Goal: Task Accomplishment & Management: Use online tool/utility

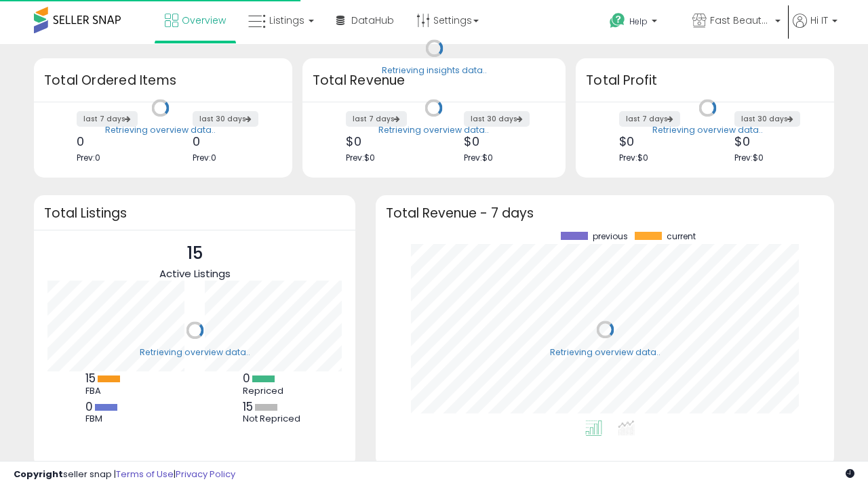
scroll to position [188, 431]
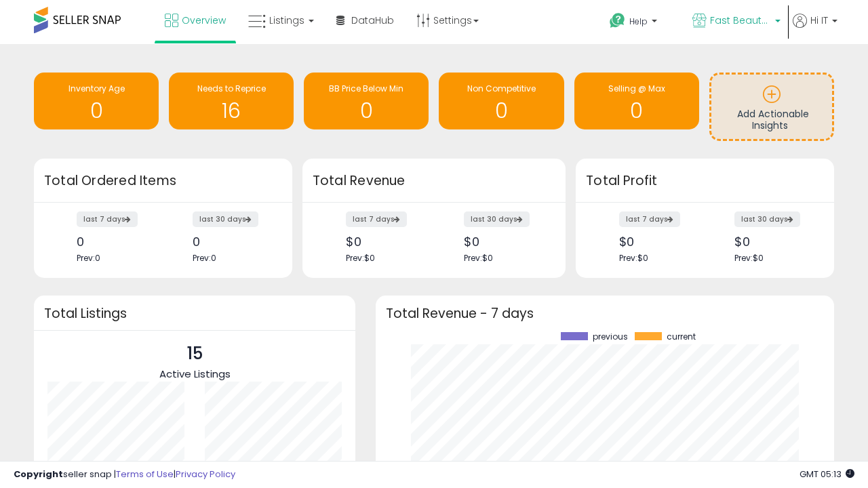
click at [735, 22] on span "Fast Beauty ([GEOGRAPHIC_DATA])" at bounding box center [740, 21] width 61 height 14
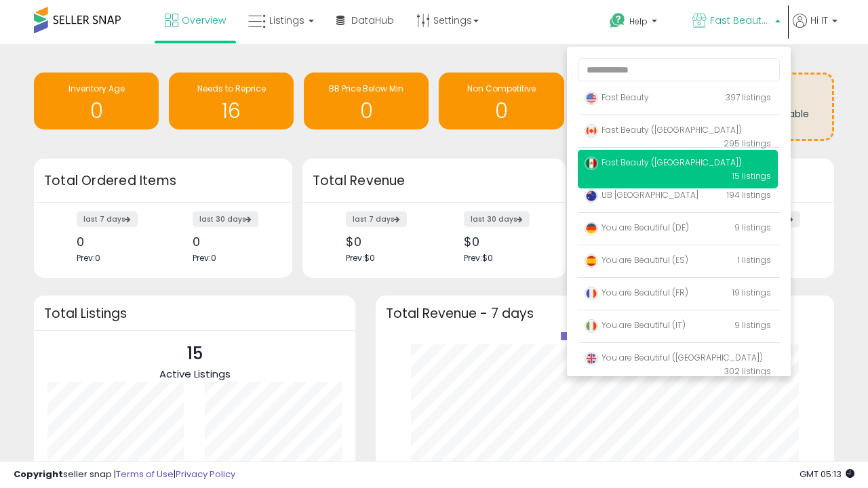
click at [677, 360] on span "You are Beautiful ([GEOGRAPHIC_DATA])" at bounding box center [673, 358] width 178 height 12
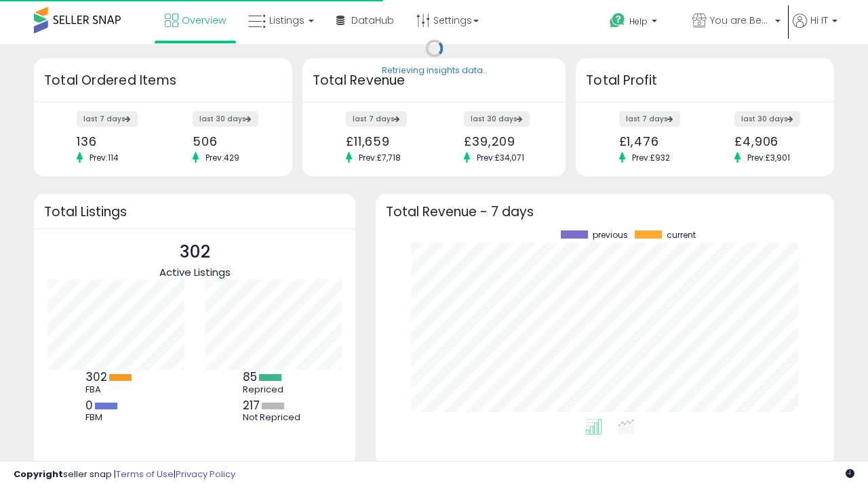
scroll to position [188, 431]
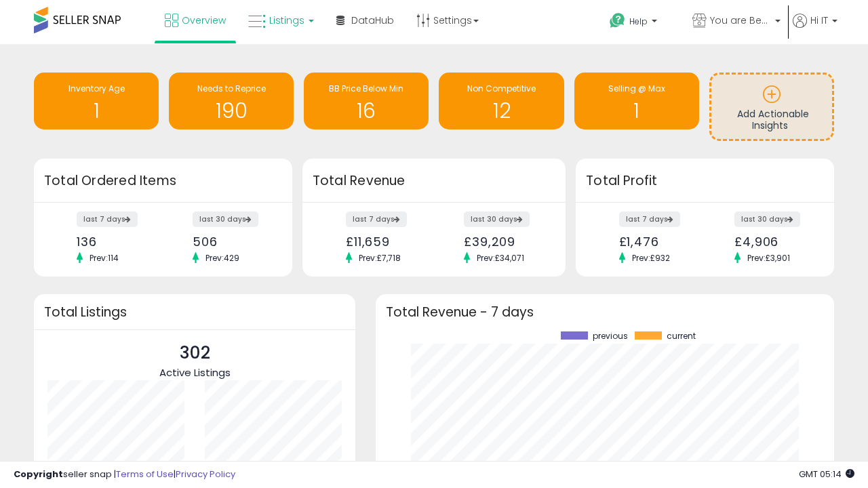
click at [279, 20] on span "Listings" at bounding box center [286, 21] width 35 height 14
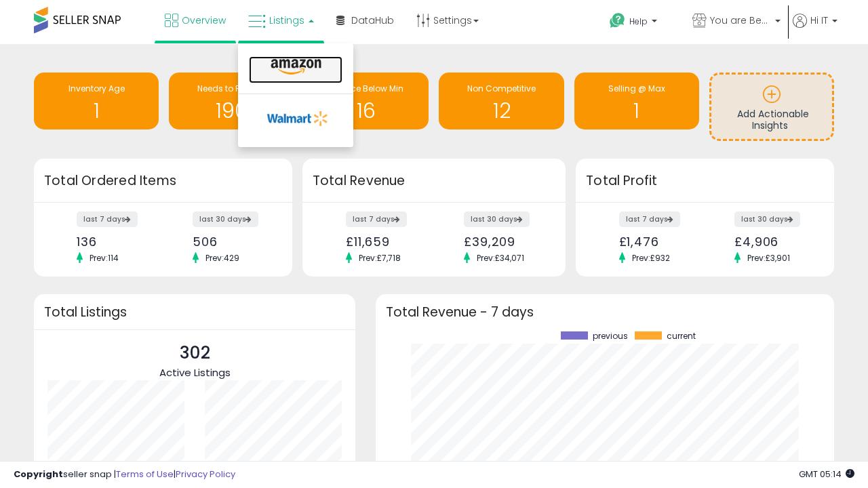
click at [294, 67] on icon at bounding box center [295, 67] width 59 height 18
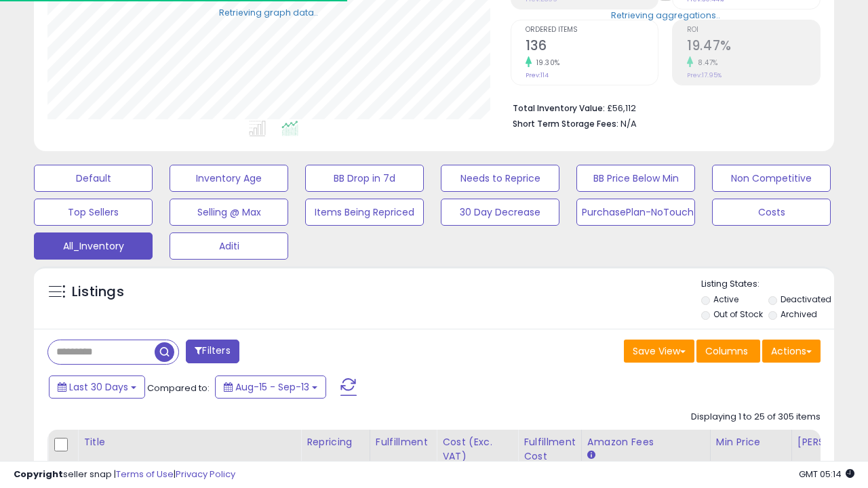
scroll to position [278, 462]
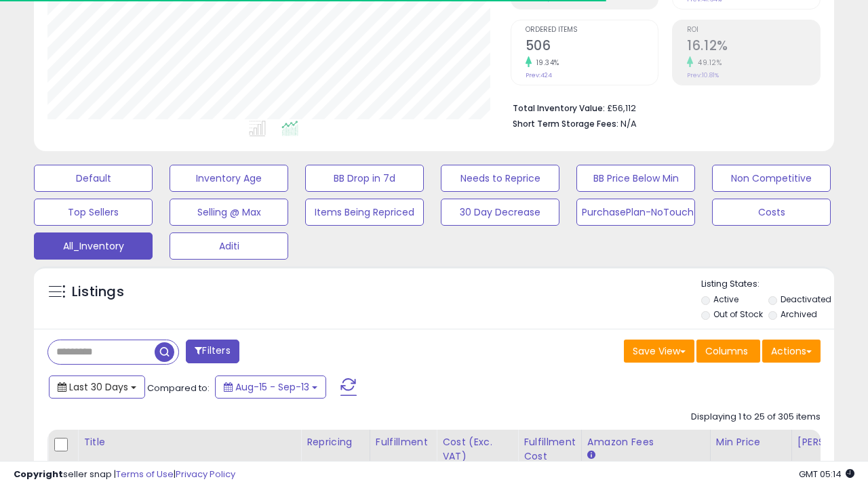
click at [96, 386] on span "Last 30 Days" at bounding box center [98, 387] width 59 height 14
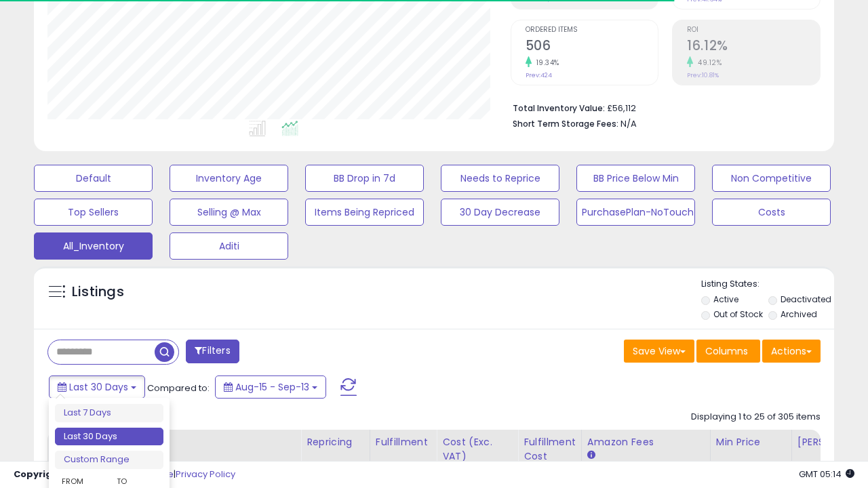
click at [109, 437] on li "Last 30 Days" at bounding box center [109, 437] width 108 height 18
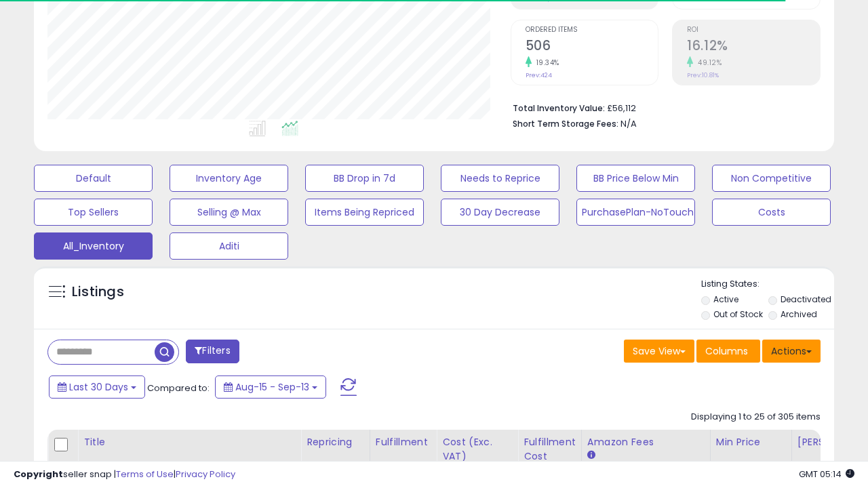
click at [791, 350] on button "Actions" at bounding box center [791, 351] width 58 height 23
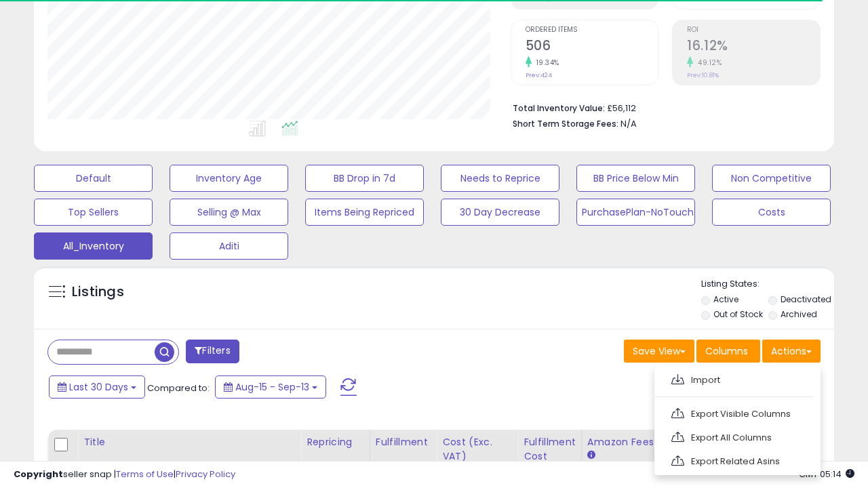
click at [736, 436] on link "Export All Columns" at bounding box center [736, 437] width 148 height 21
